Goal: Transaction & Acquisition: Purchase product/service

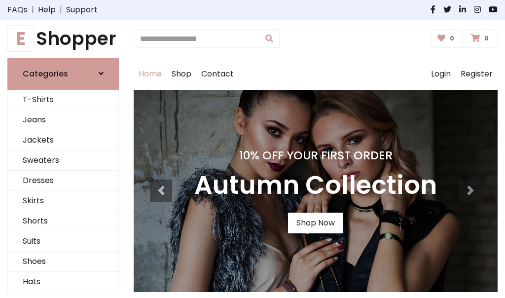
click at [252, 149] on h4 "10% Off Your First Order" at bounding box center [315, 155] width 243 height 14
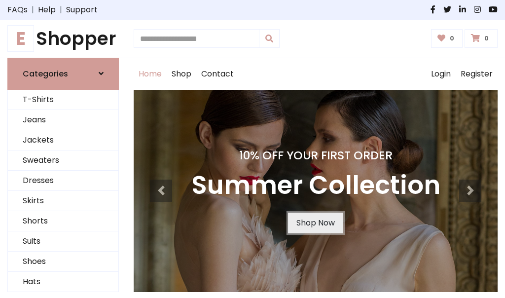
click at [315, 222] on link "Shop Now" at bounding box center [315, 223] width 55 height 21
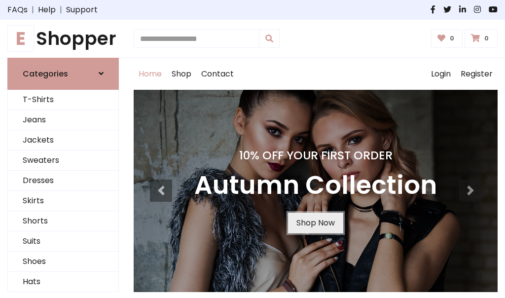
click at [315, 222] on link "Shop Now" at bounding box center [315, 223] width 55 height 21
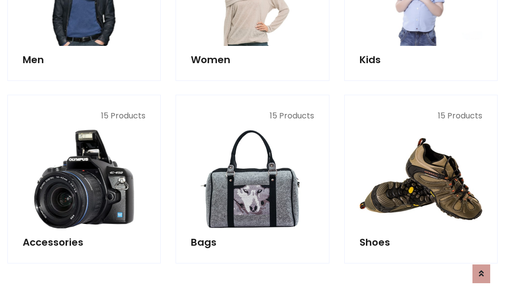
scroll to position [983, 0]
